Goal: Transaction & Acquisition: Purchase product/service

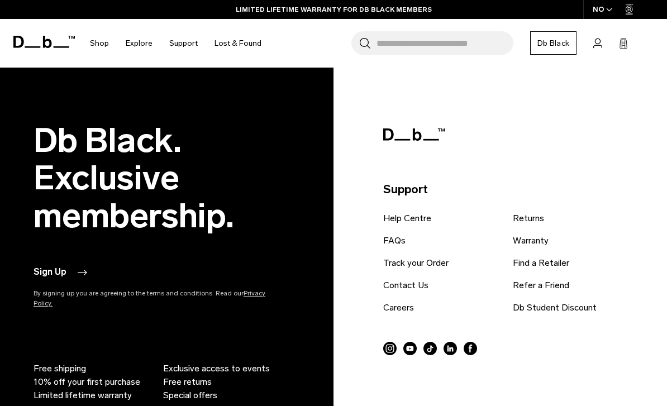
scroll to position [2301, 0]
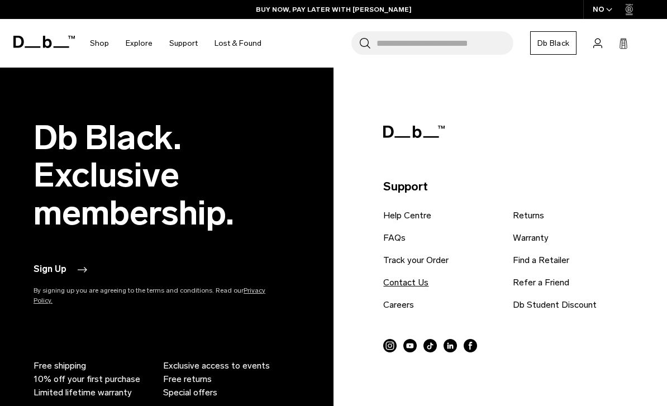
click at [395, 288] on link "Contact Us" at bounding box center [405, 282] width 45 height 13
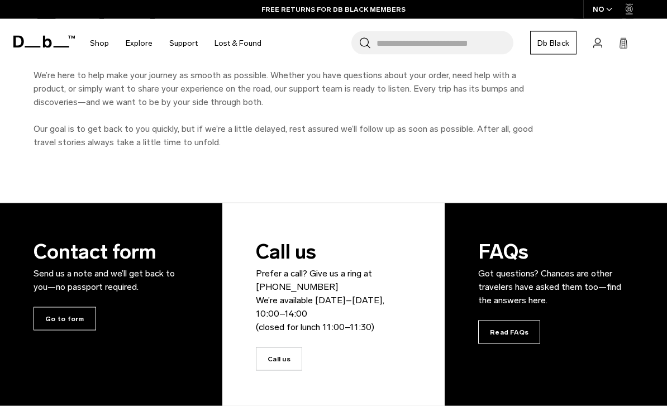
scroll to position [104, 0]
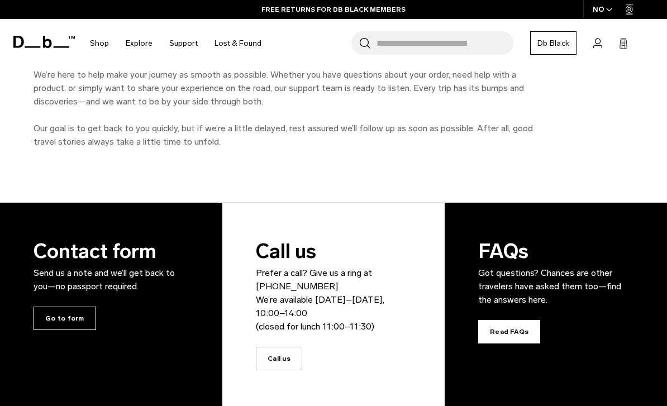
click at [516, 335] on span "Read FAQs" at bounding box center [509, 331] width 62 height 23
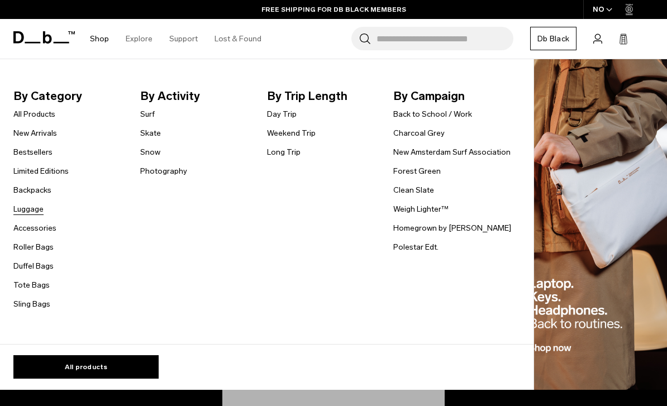
click at [18, 209] on link "Luggage" at bounding box center [28, 209] width 30 height 12
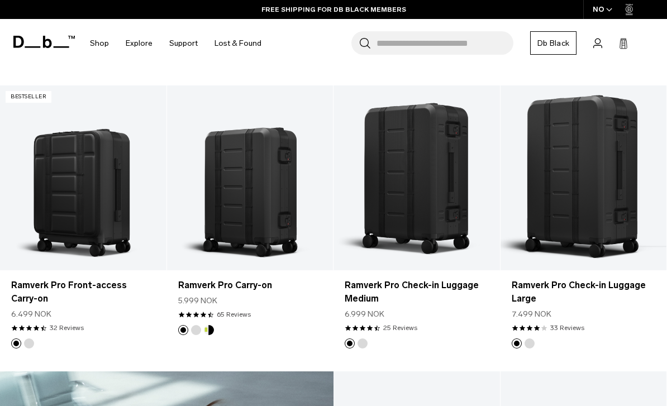
scroll to position [1018, 0]
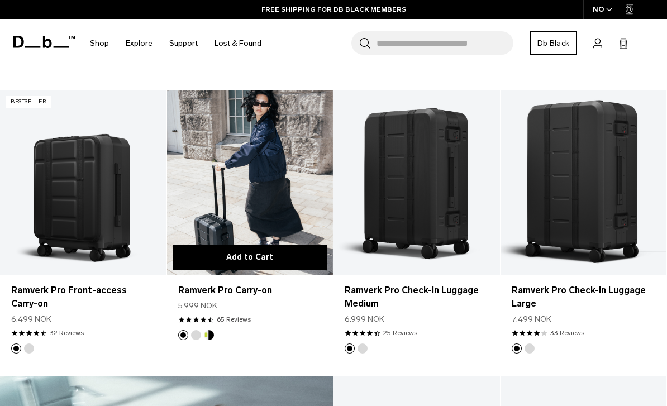
click at [220, 266] on button "Add to Cart" at bounding box center [250, 257] width 155 height 25
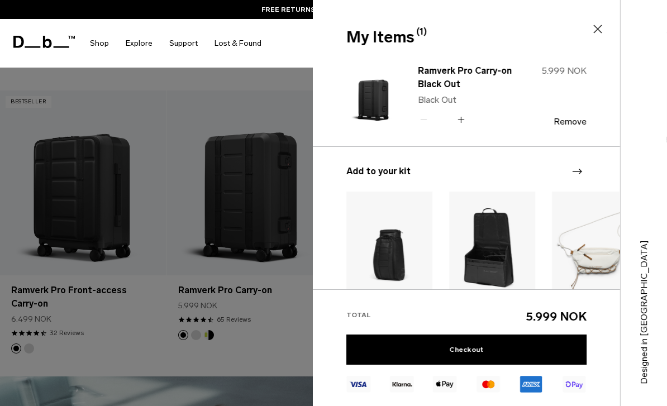
click at [599, 26] on icon at bounding box center [597, 28] width 13 height 13
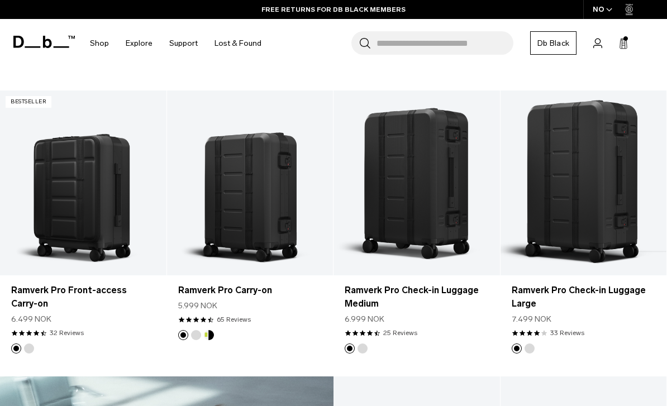
click at [589, 44] on div "Search for Bags, Luggage... Search Close Trending Products All Products Hugger …" at bounding box center [464, 43] width 388 height 49
click at [601, 43] on icon at bounding box center [597, 43] width 9 height 11
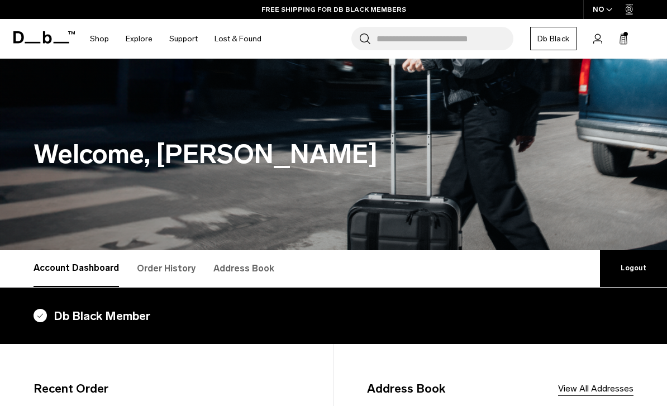
click at [624, 42] on icon at bounding box center [623, 39] width 9 height 11
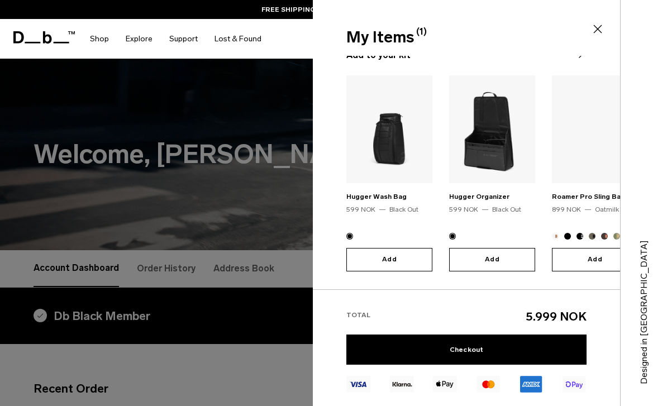
scroll to position [116, 0]
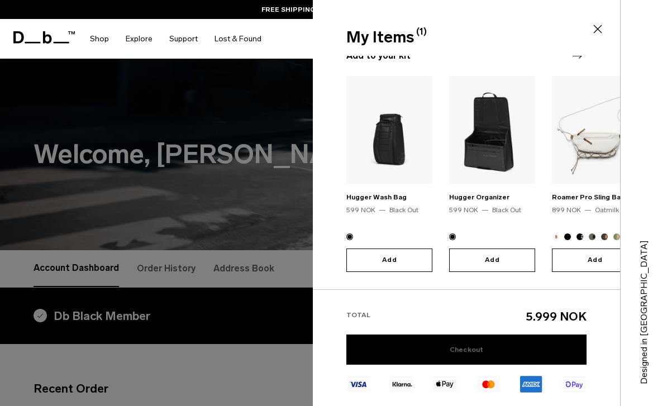
click at [383, 356] on link "Checkout" at bounding box center [466, 350] width 240 height 30
